Goal: Find contact information

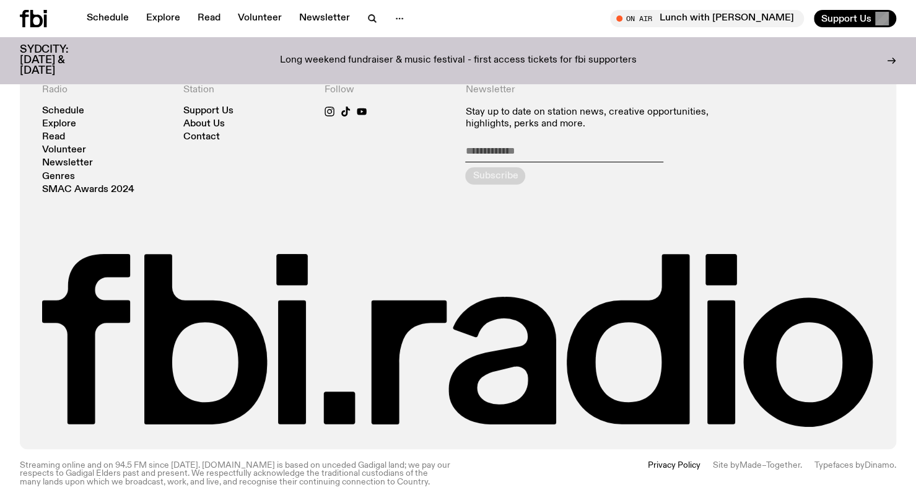
scroll to position [2729, 0]
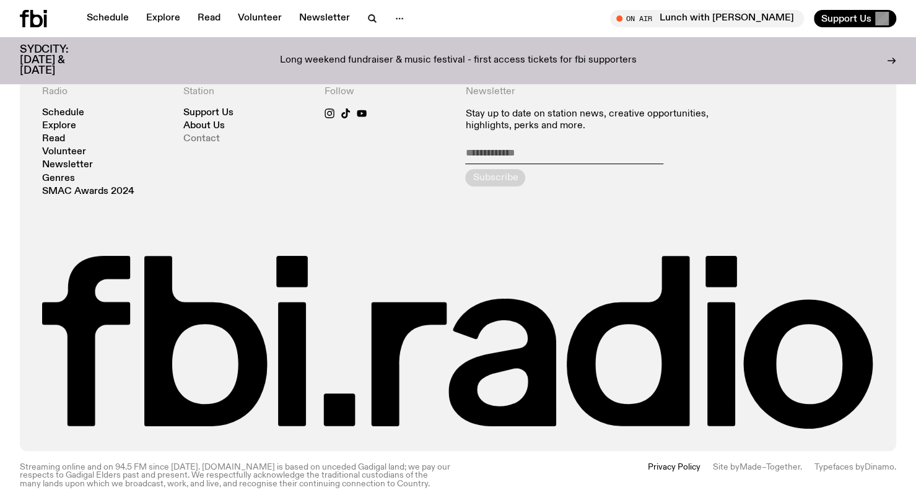
click at [216, 134] on link "Contact" at bounding box center [201, 138] width 37 height 9
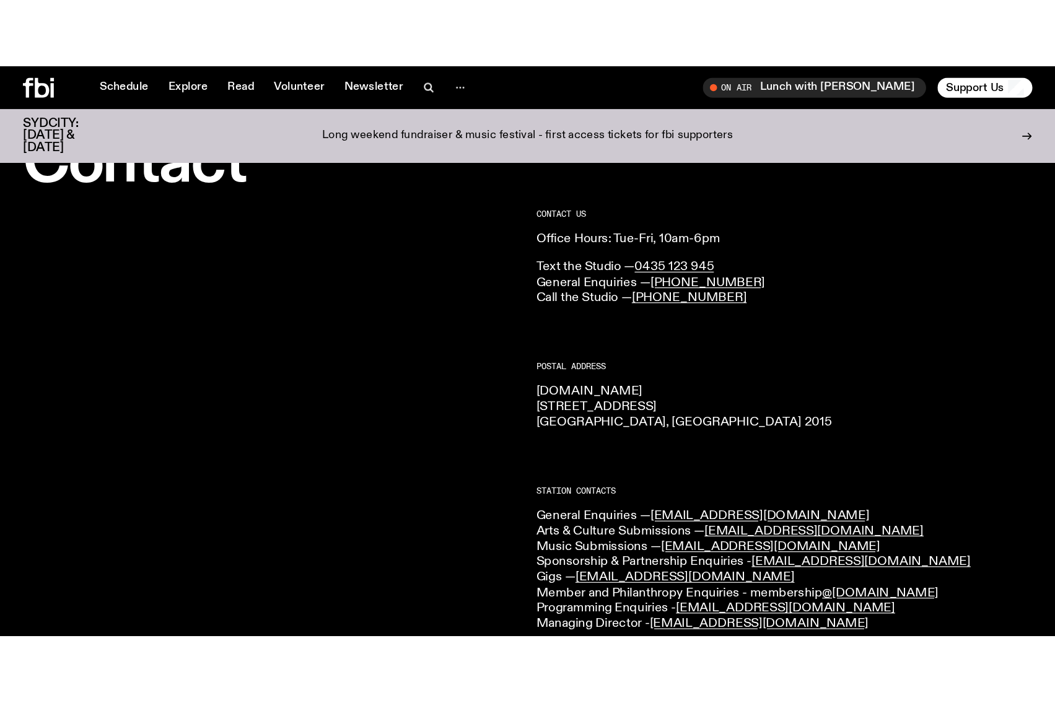
scroll to position [48, 0]
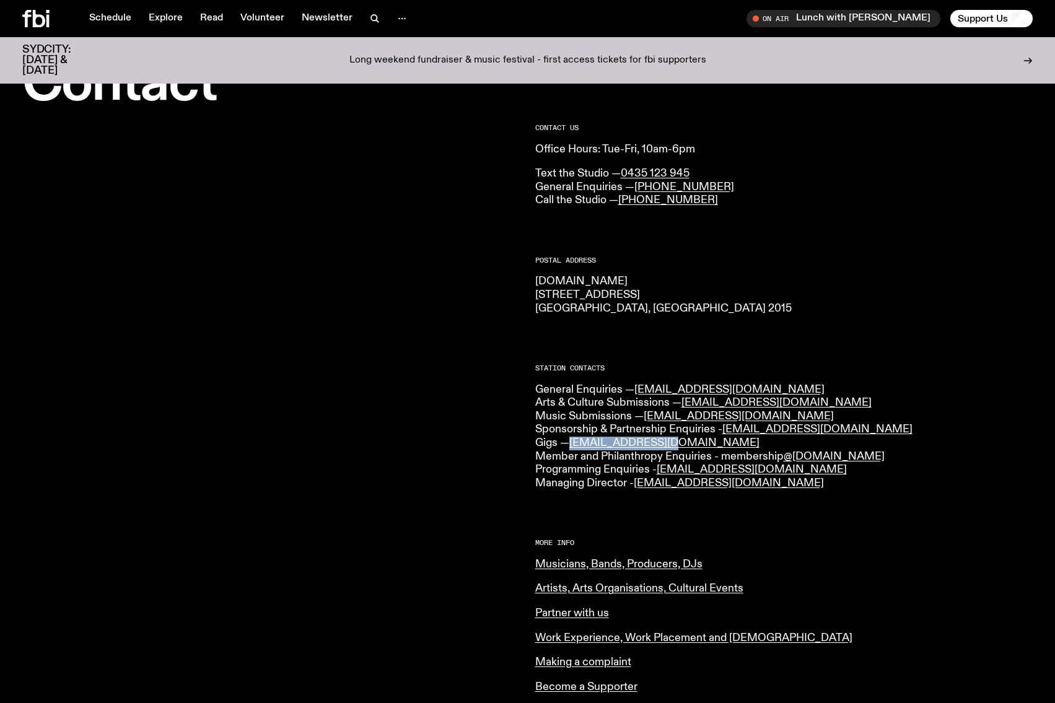
drag, startPoint x: 672, startPoint y: 443, endPoint x: 571, endPoint y: 445, distance: 100.4
click at [571, 445] on p "General Enquiries — [EMAIL_ADDRESS][DOMAIN_NAME] Arts & Culture Submissions — […" at bounding box center [784, 437] width 498 height 107
copy link "[EMAIL_ADDRESS][DOMAIN_NAME]"
drag, startPoint x: 789, startPoint y: 468, endPoint x: 664, endPoint y: 470, distance: 125.2
click at [664, 470] on p "General Enquiries — [EMAIL_ADDRESS][DOMAIN_NAME] Arts & Culture Submissions — […" at bounding box center [784, 437] width 498 height 107
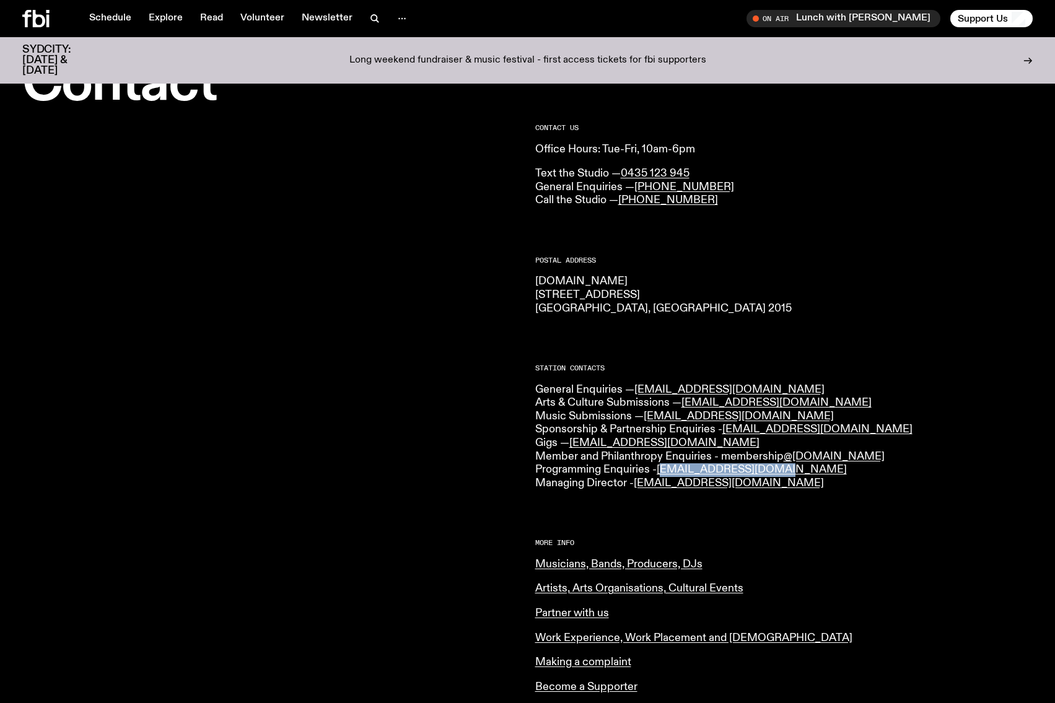
click at [780, 470] on p "General Enquiries — [EMAIL_ADDRESS][DOMAIN_NAME] Arts & Culture Submissions — […" at bounding box center [784, 437] width 498 height 107
drag, startPoint x: 780, startPoint y: 470, endPoint x: 662, endPoint y: 473, distance: 118.4
click at [662, 473] on p "General Enquiries — [EMAIL_ADDRESS][DOMAIN_NAME] Arts & Culture Submissions — […" at bounding box center [784, 437] width 498 height 107
copy link "[EMAIL_ADDRESS][DOMAIN_NAME]"
